Goal: Transaction & Acquisition: Purchase product/service

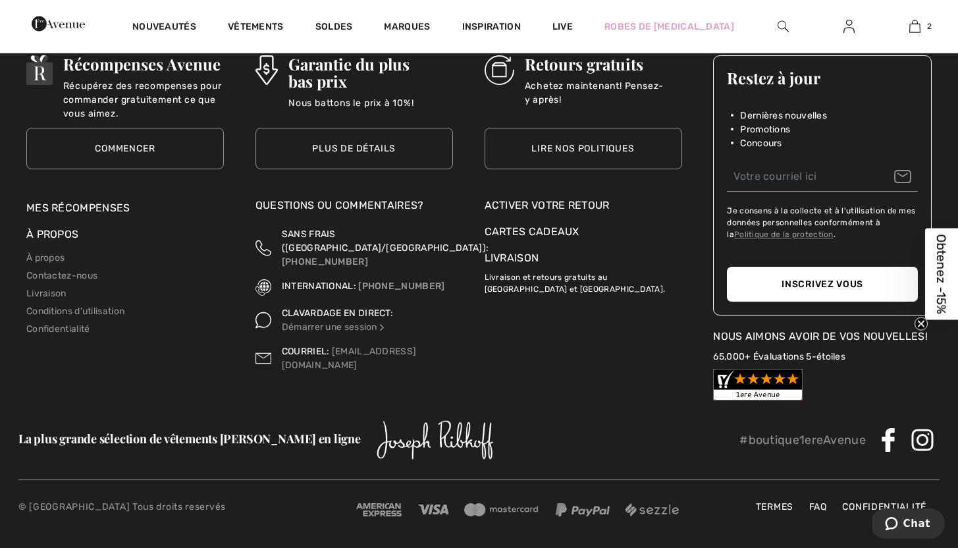
scroll to position [4885, 0]
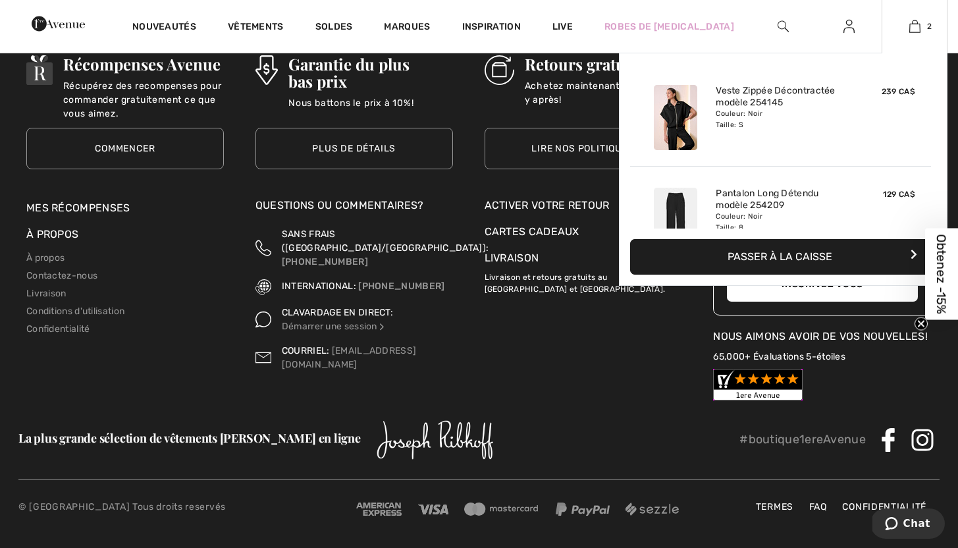
click at [800, 259] on button "Passer à la caisse" at bounding box center [783, 257] width 306 height 36
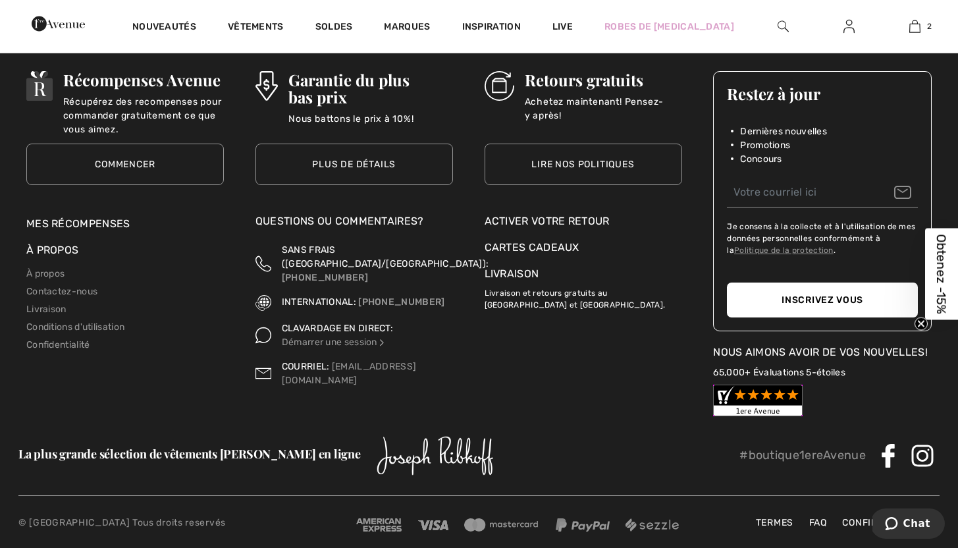
scroll to position [4868, 0]
